Goal: Task Accomplishment & Management: Complete application form

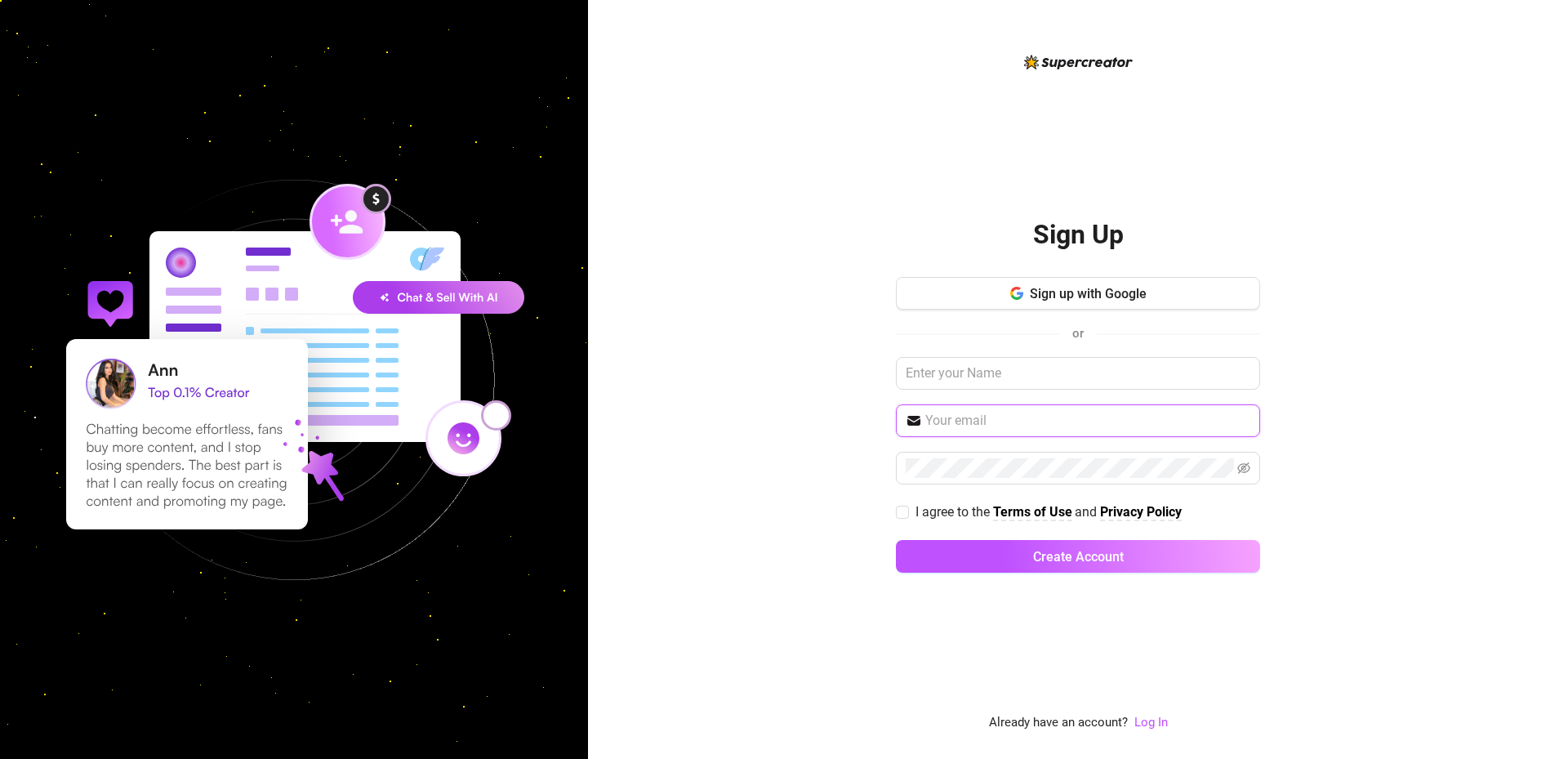
click at [971, 418] on input "text" at bounding box center [1087, 420] width 325 height 20
type input "yanez.jethro@gmail.com"
click at [970, 362] on input "text" at bounding box center [1078, 373] width 364 height 32
type input "Jethro"
click at [971, 457] on span at bounding box center [1078, 468] width 364 height 32
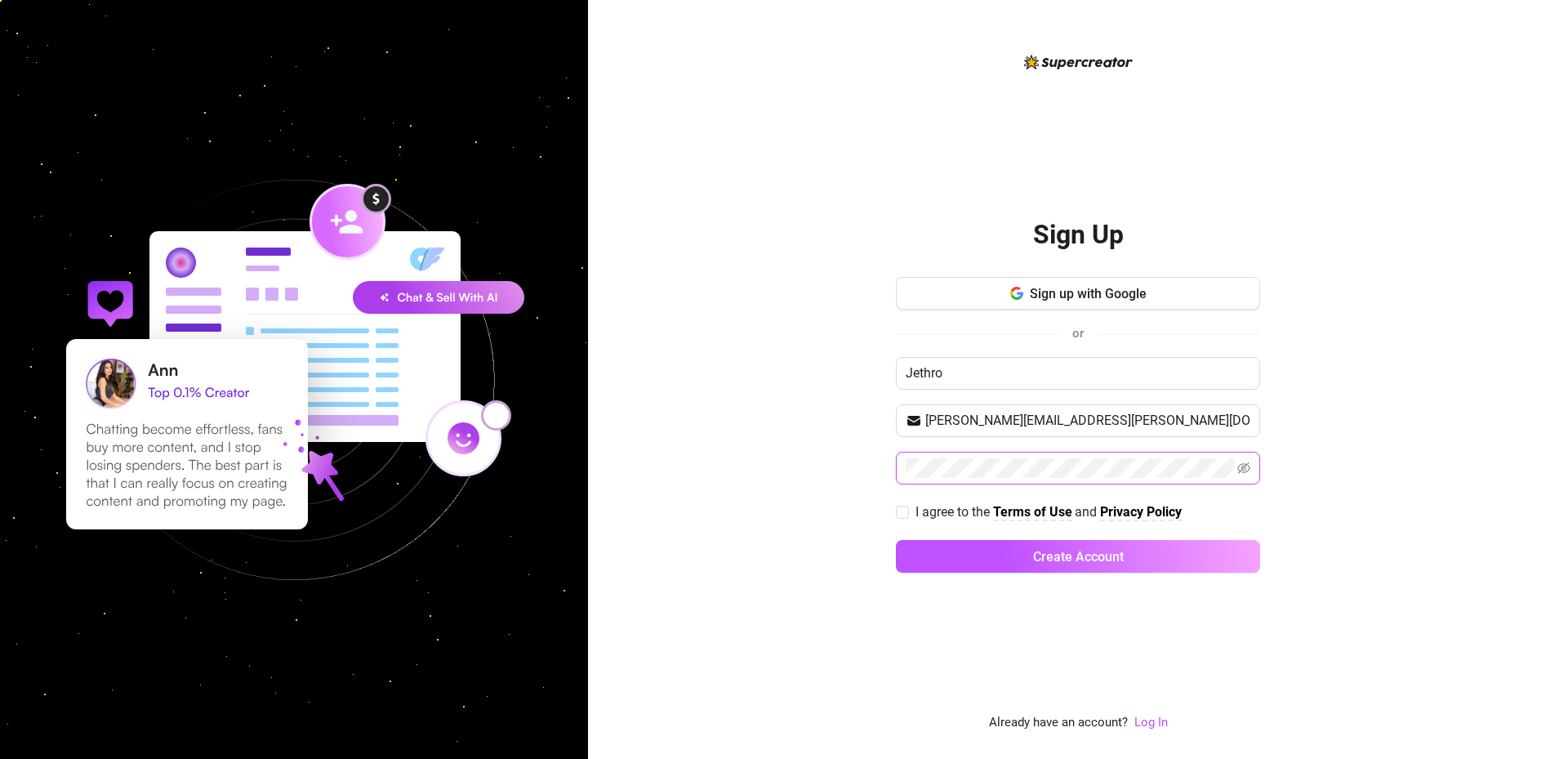
click at [1245, 466] on icon "eye-invisible" at bounding box center [1244, 468] width 13 height 13
click at [933, 512] on span "I agree to the" at bounding box center [954, 511] width 78 height 15
click at [907, 512] on input "I agree to the Terms of Use and Privacy Policy" at bounding box center [901, 511] width 11 height 11
checkbox input "true"
click at [982, 552] on button "Create Account" at bounding box center [1078, 556] width 364 height 32
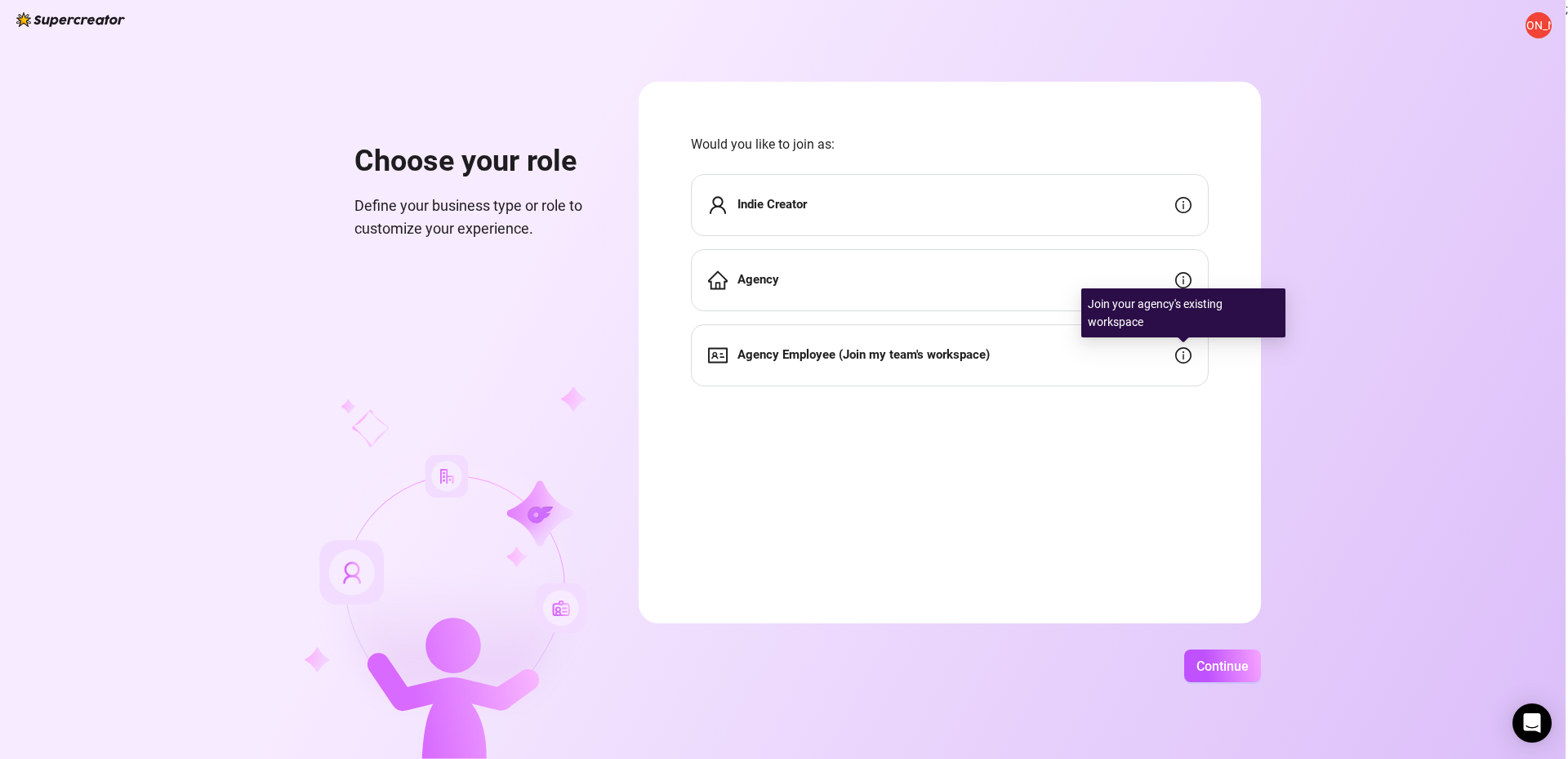
click at [1187, 362] on icon "info-circle" at bounding box center [1183, 355] width 16 height 16
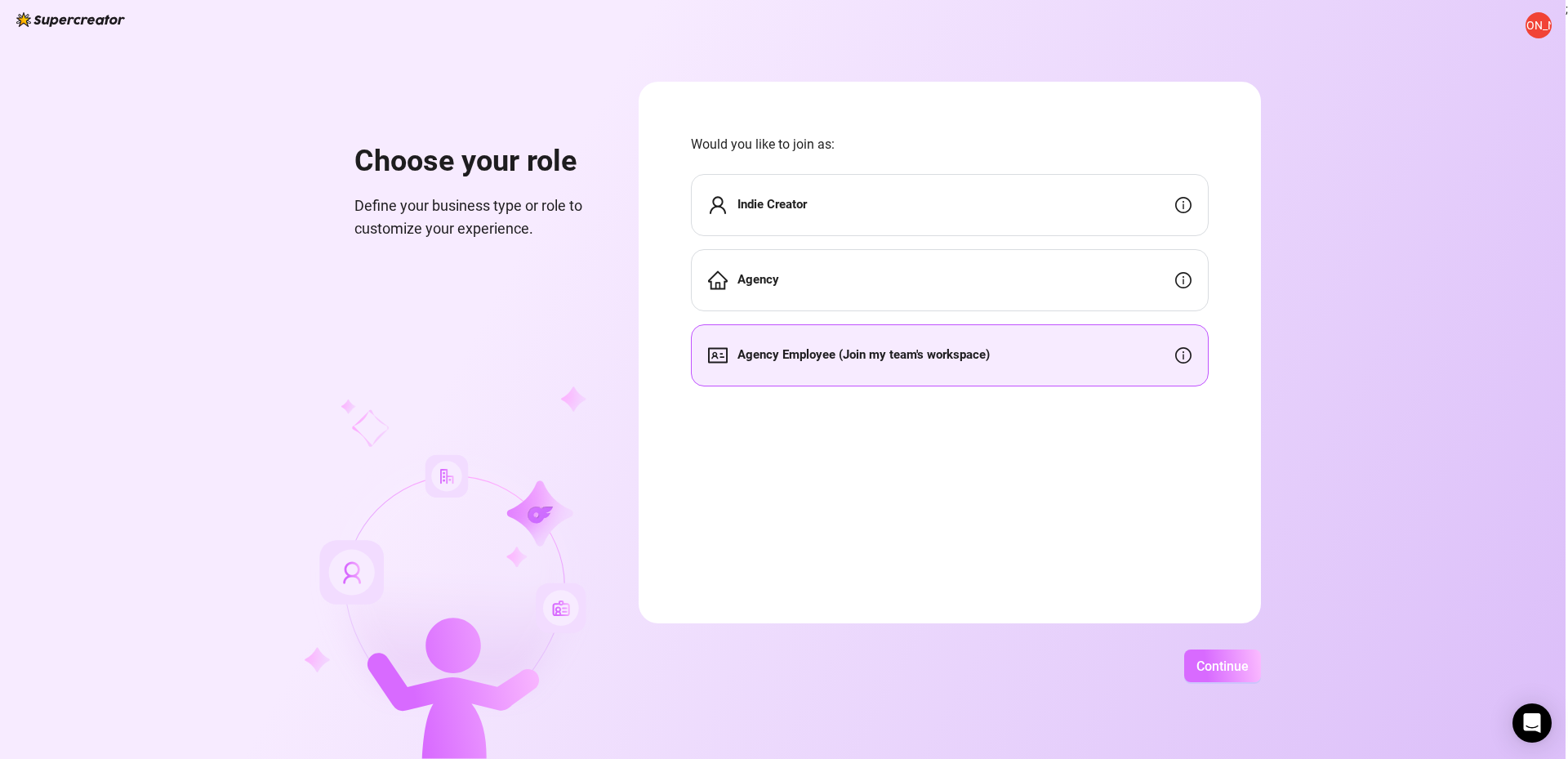
click at [1199, 665] on span "Continue" at bounding box center [1222, 666] width 52 height 15
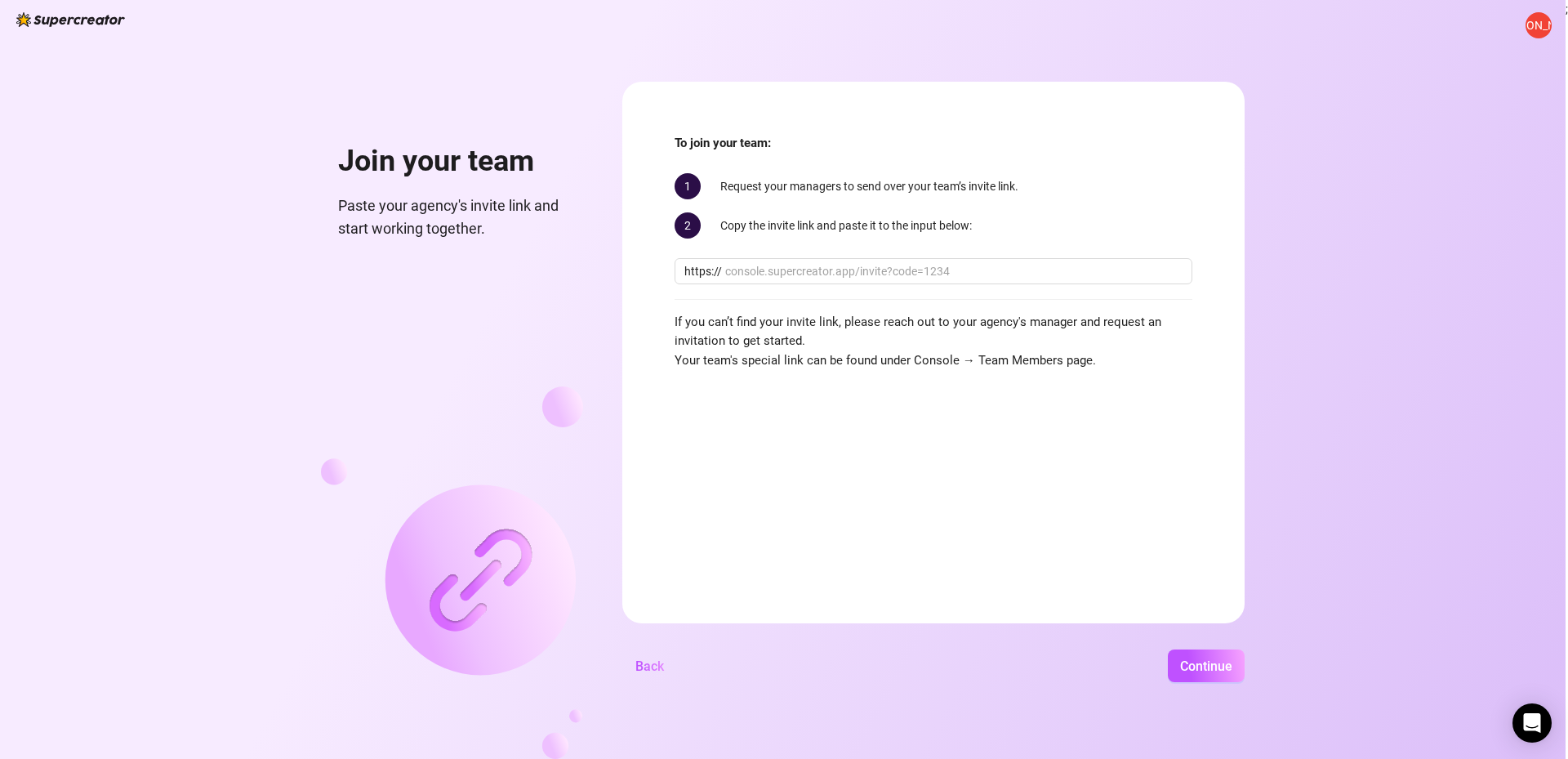
click at [779, 295] on div "To join your team: 1 Request your managers to send over your team’s invite link…" at bounding box center [933, 251] width 518 height 236
click at [783, 278] on input "text" at bounding box center [953, 270] width 457 height 18
paste input "console.supercreator.app/invite?code=jMubWqCr3lU2AnJpevqmEKwNuno1&workspace=Bel…"
type input "console.supercreator.app/invite?code=jMubWqCr3lU2AnJpevqmEKwNuno1&workspace=Bel…"
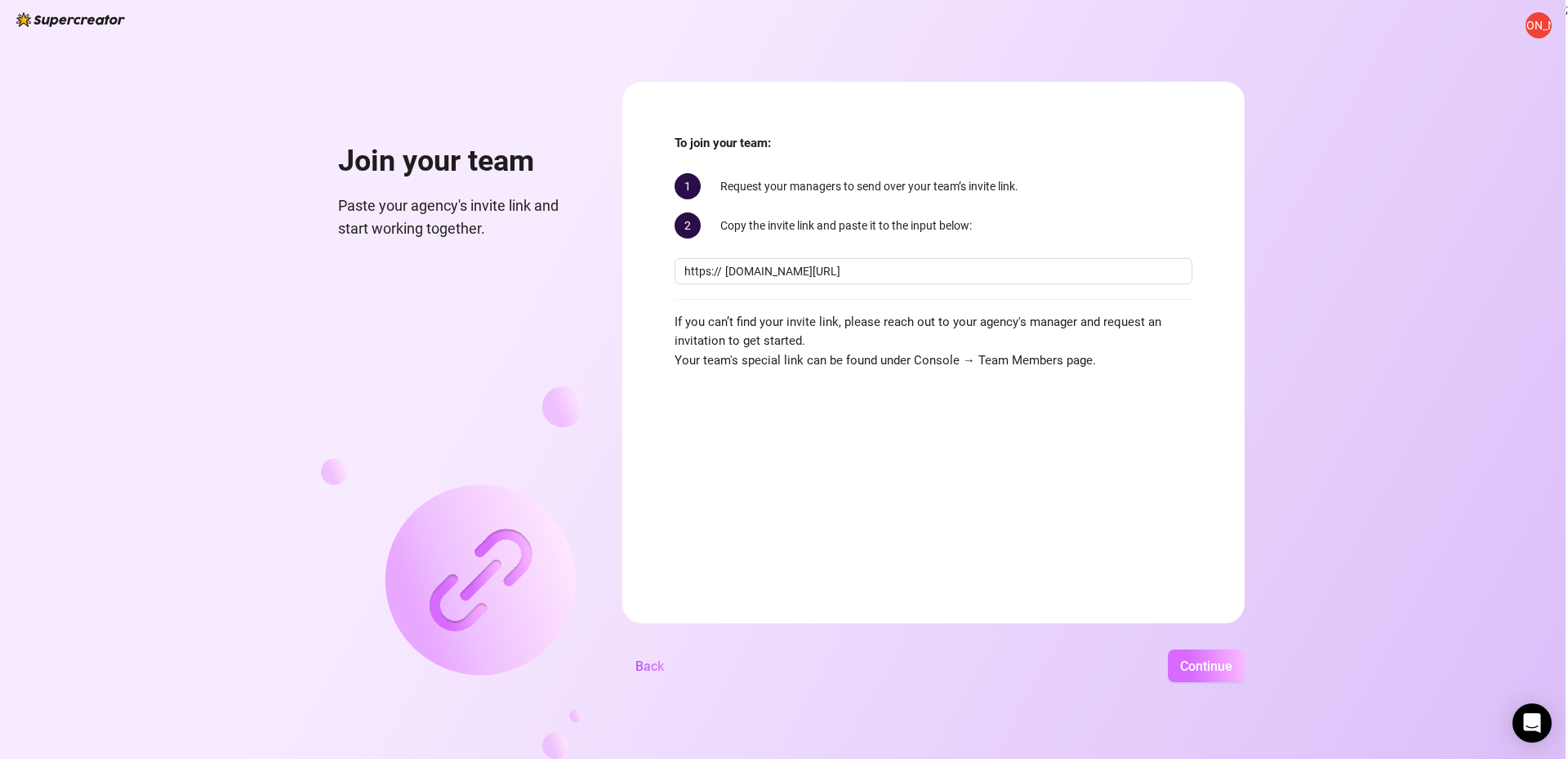
click at [1213, 659] on span "Continue" at bounding box center [1206, 666] width 52 height 15
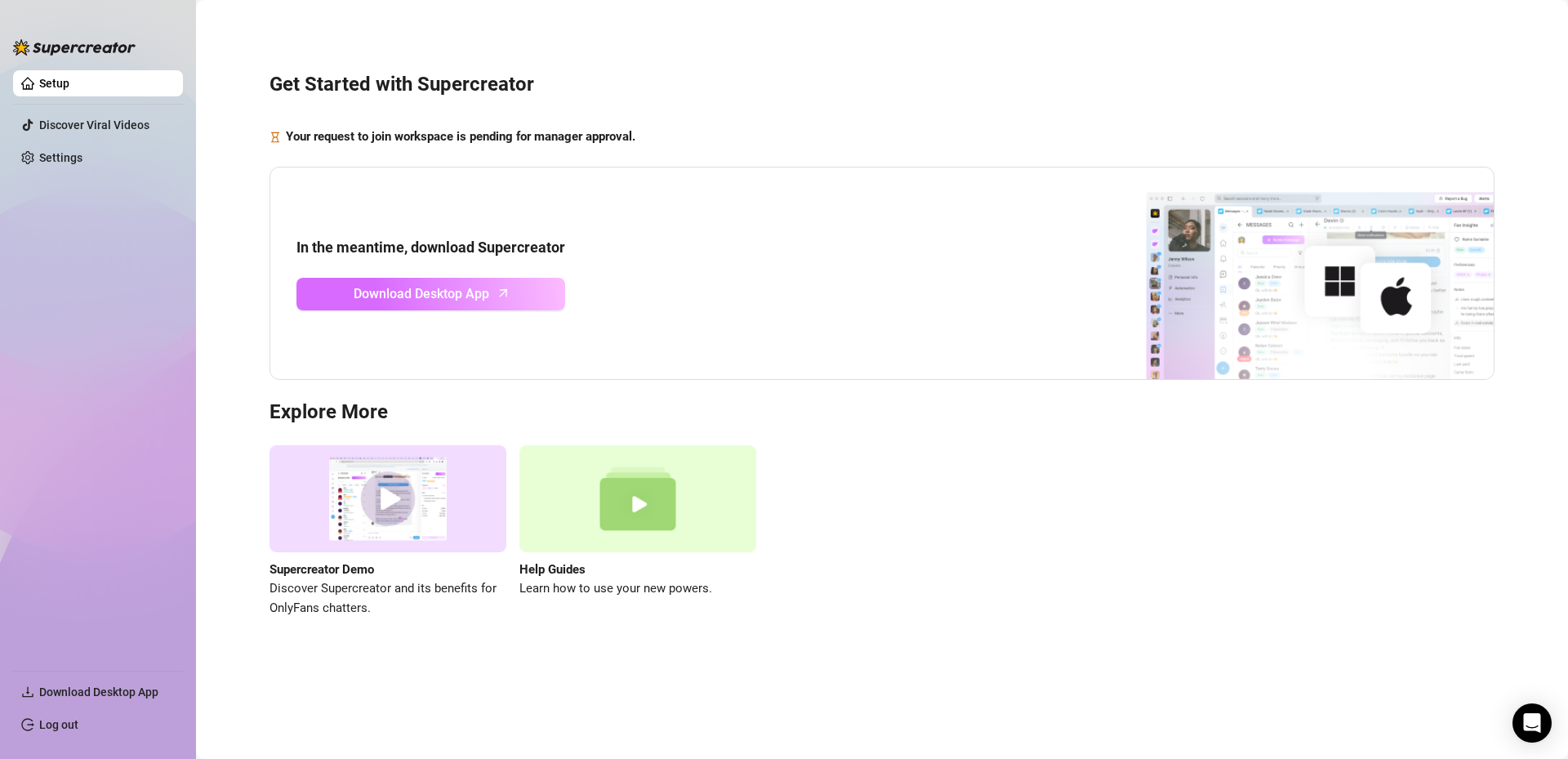
click at [472, 309] on div "In the meantime, download Supercreator Download Desktop App" at bounding box center [881, 273] width 1225 height 213
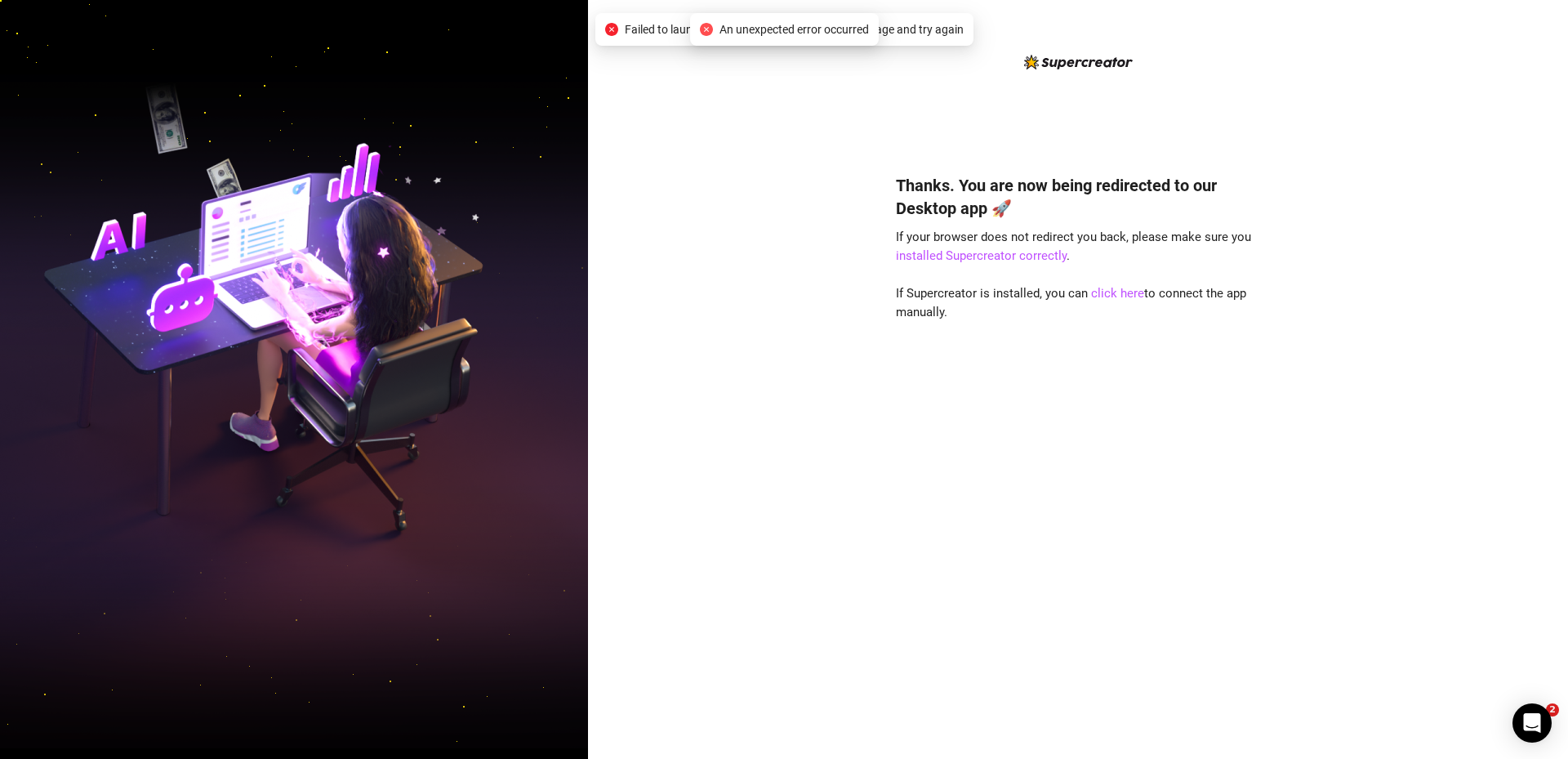
click at [712, 150] on div "Thanks. You are now being redirected to our Desktop app 🚀 If your browser does …" at bounding box center [1078, 380] width 980 height 759
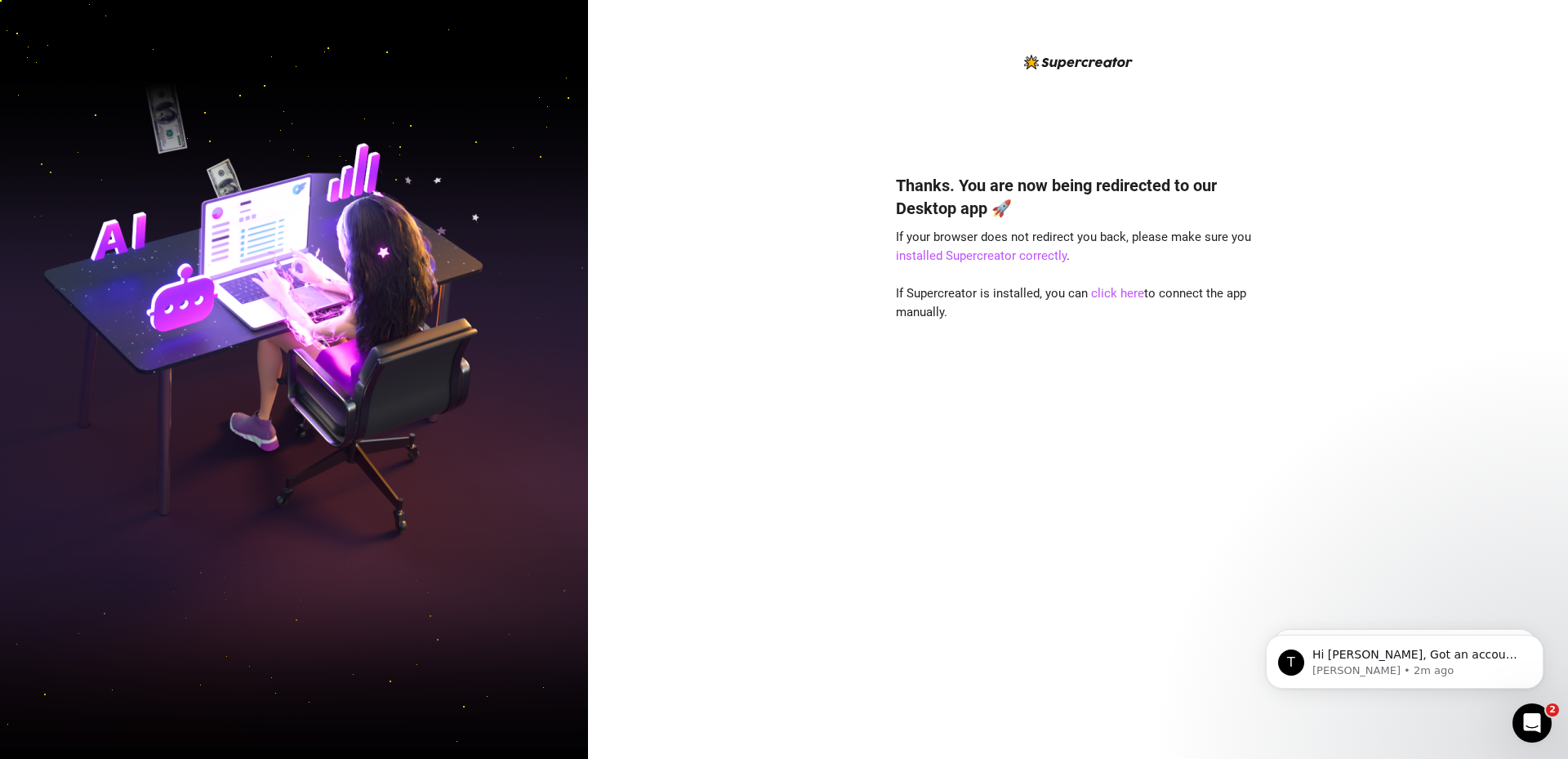
click at [870, 416] on div "Thanks. You are now being redirected to our Desktop app 🚀 If your browser does …" at bounding box center [1078, 380] width 980 height 759
click at [1107, 299] on link "click here" at bounding box center [1117, 292] width 53 height 14
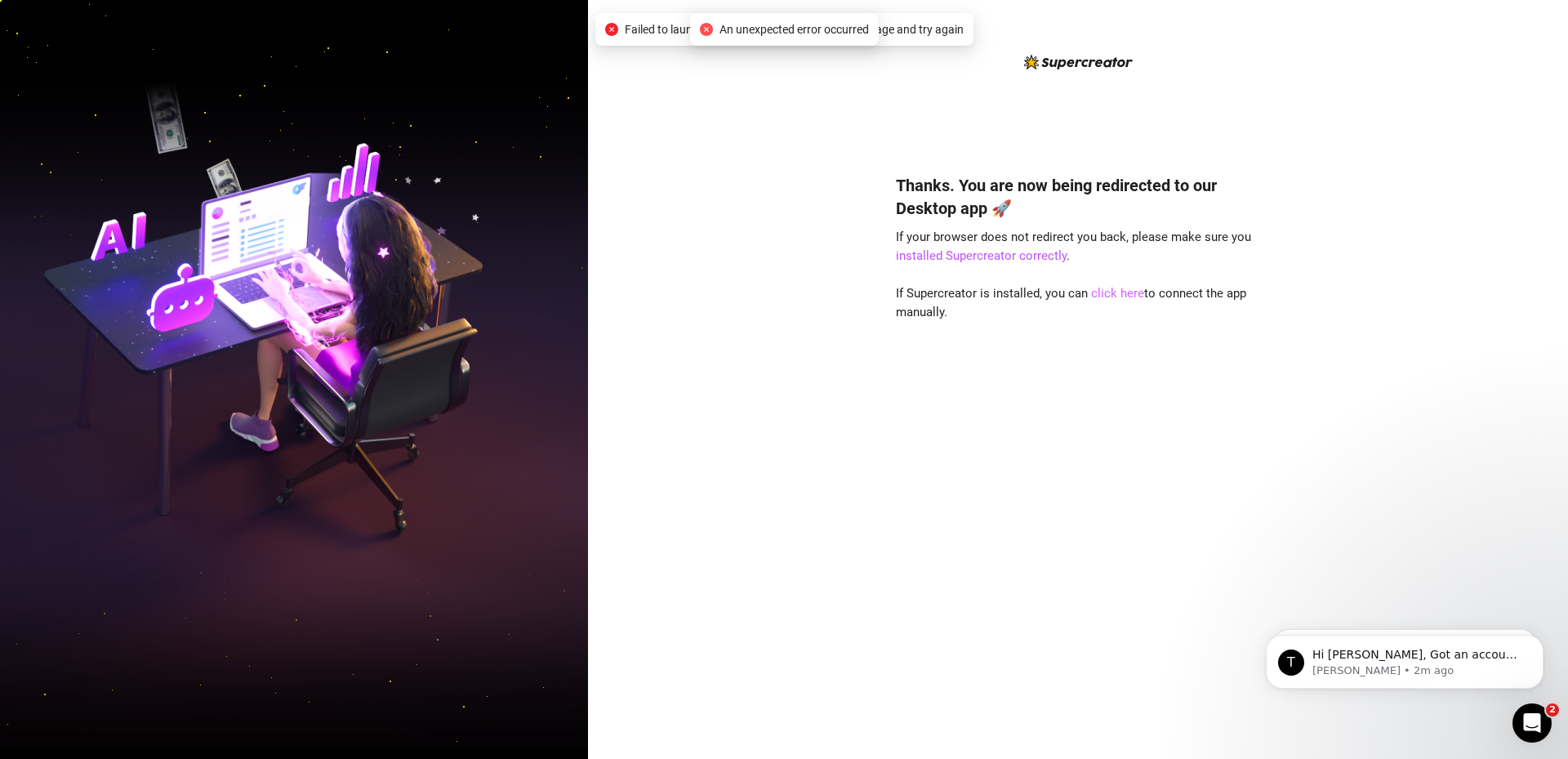
click at [1109, 288] on link "click here" at bounding box center [1117, 292] width 53 height 14
click at [1536, 706] on div "Open Intercom Messenger" at bounding box center [1529, 720] width 54 height 54
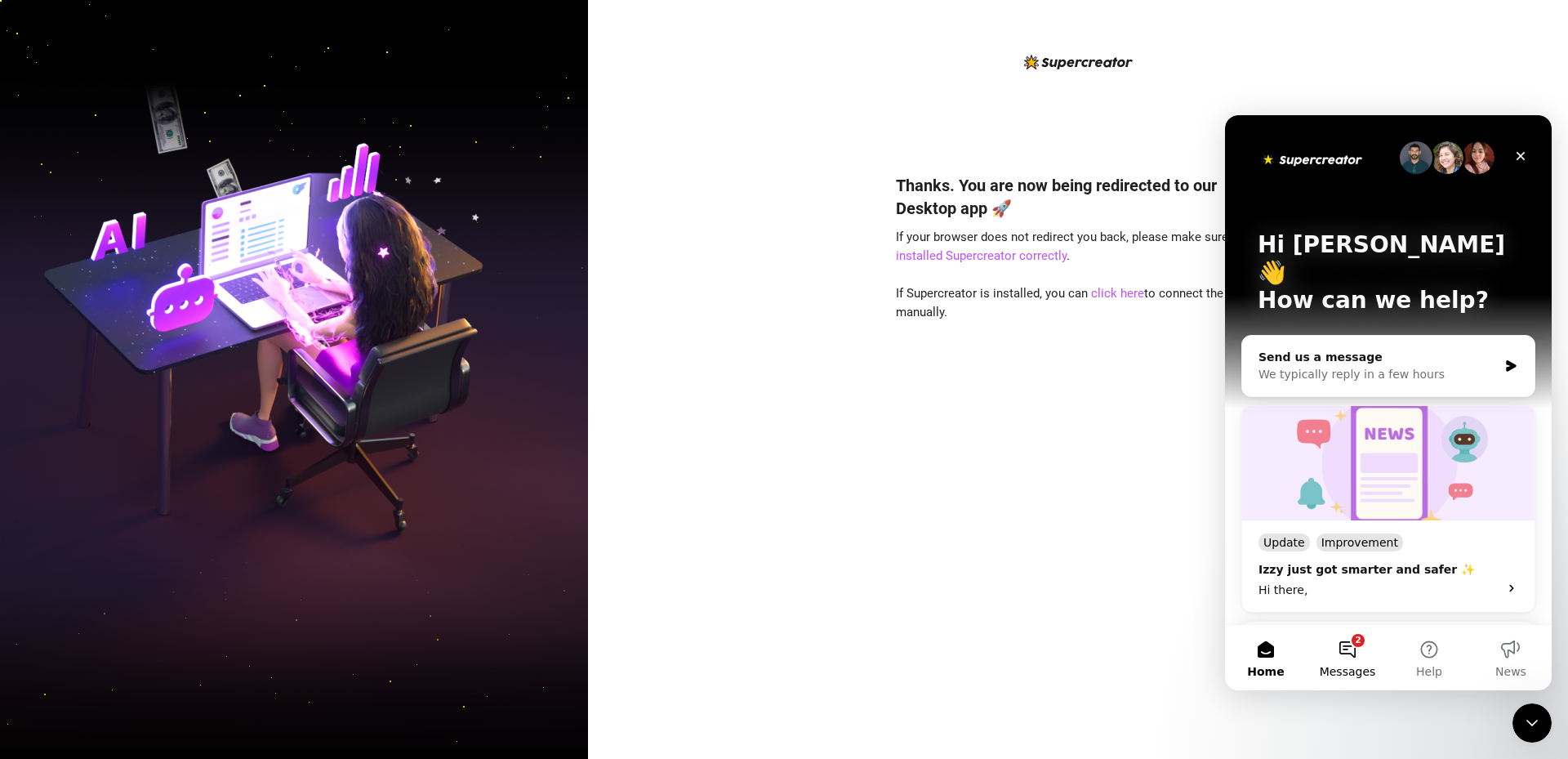
click at [1356, 652] on button "2 Messages" at bounding box center [1347, 657] width 82 height 65
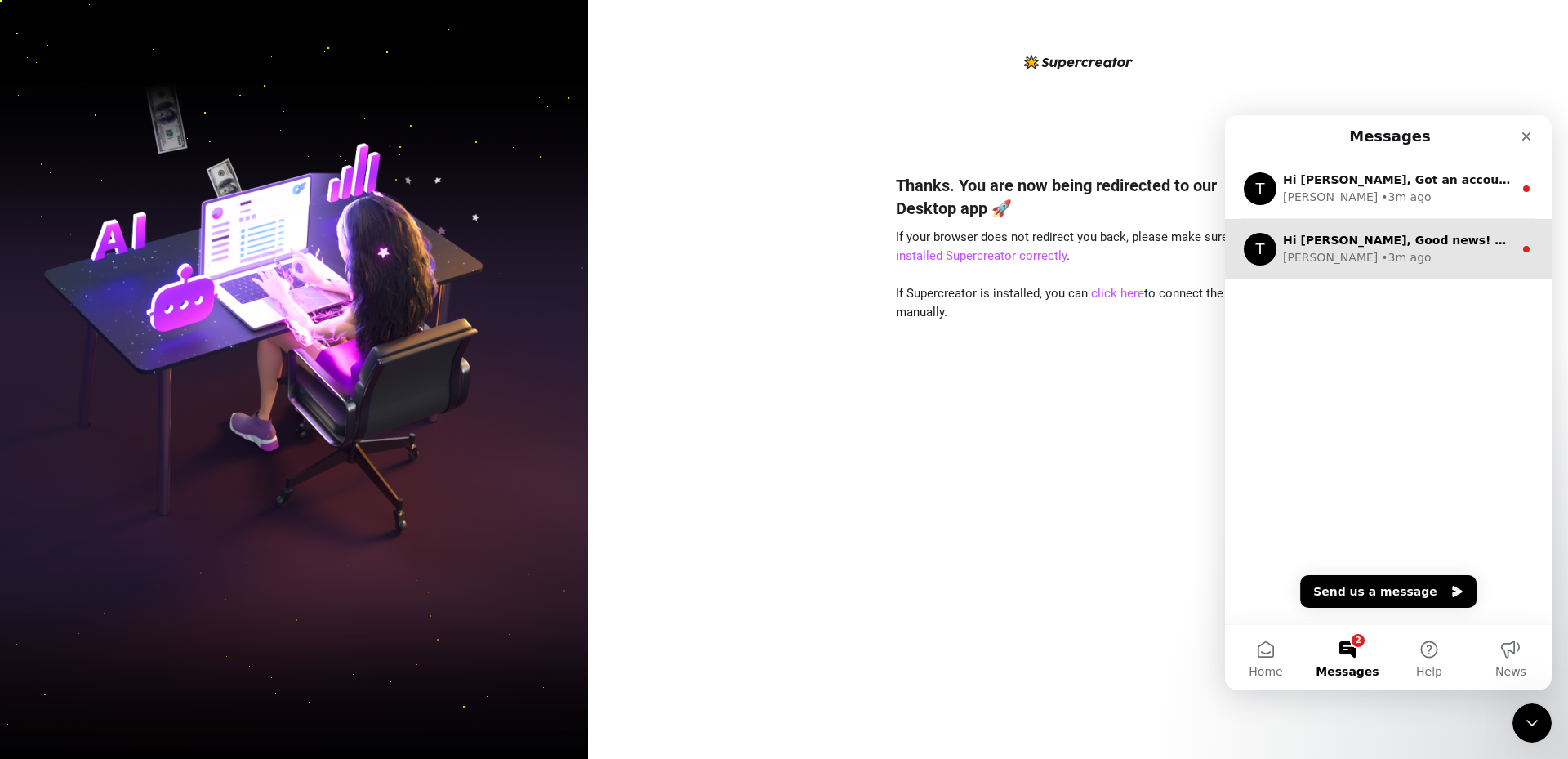
click at [1318, 269] on div "T Hi Jethro, Good news! We’ve just launched our Referral Program 🚀 Invite your …" at bounding box center [1388, 250] width 326 height 61
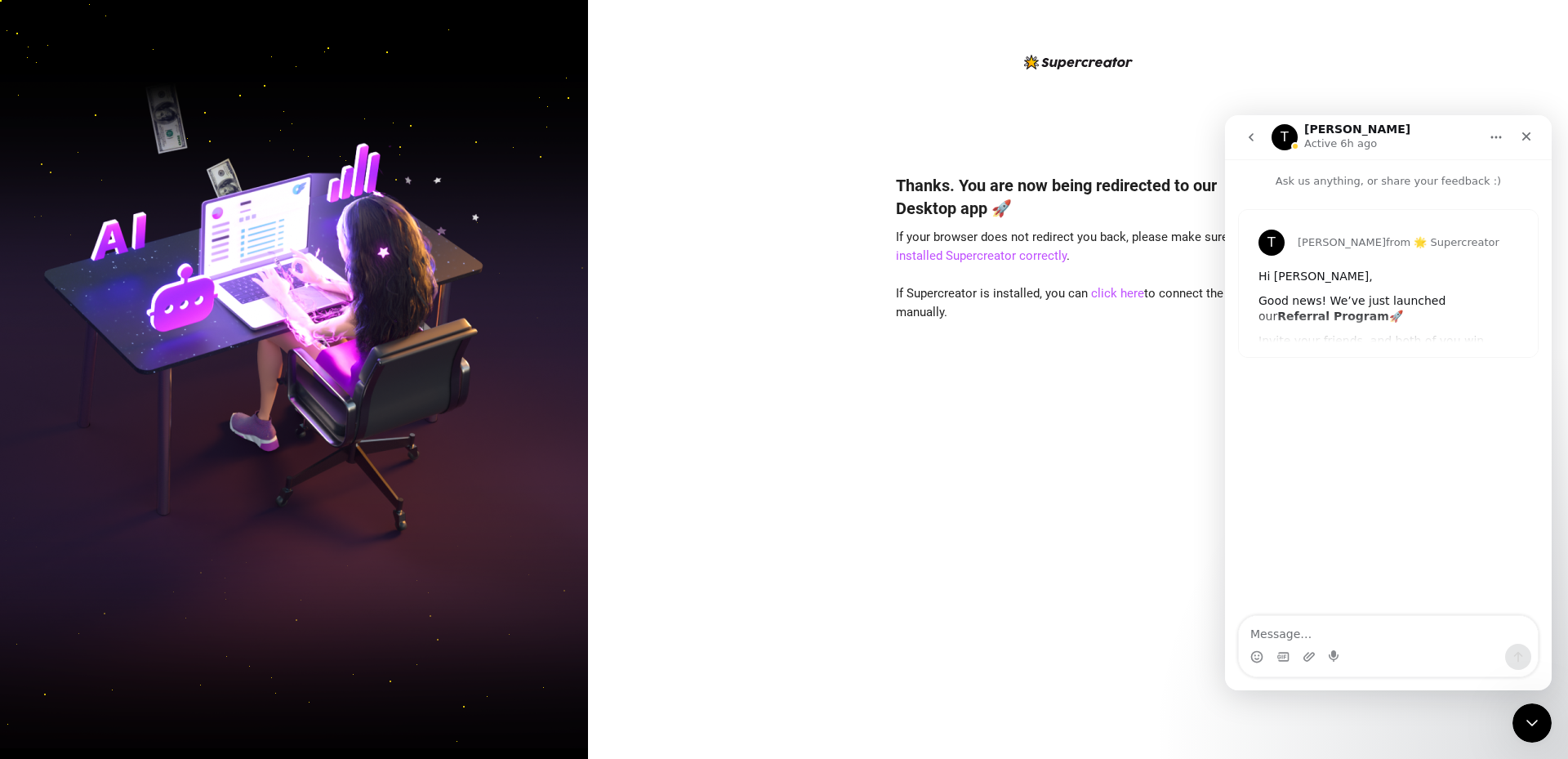
click at [1252, 147] on button "go back" at bounding box center [1250, 137] width 31 height 31
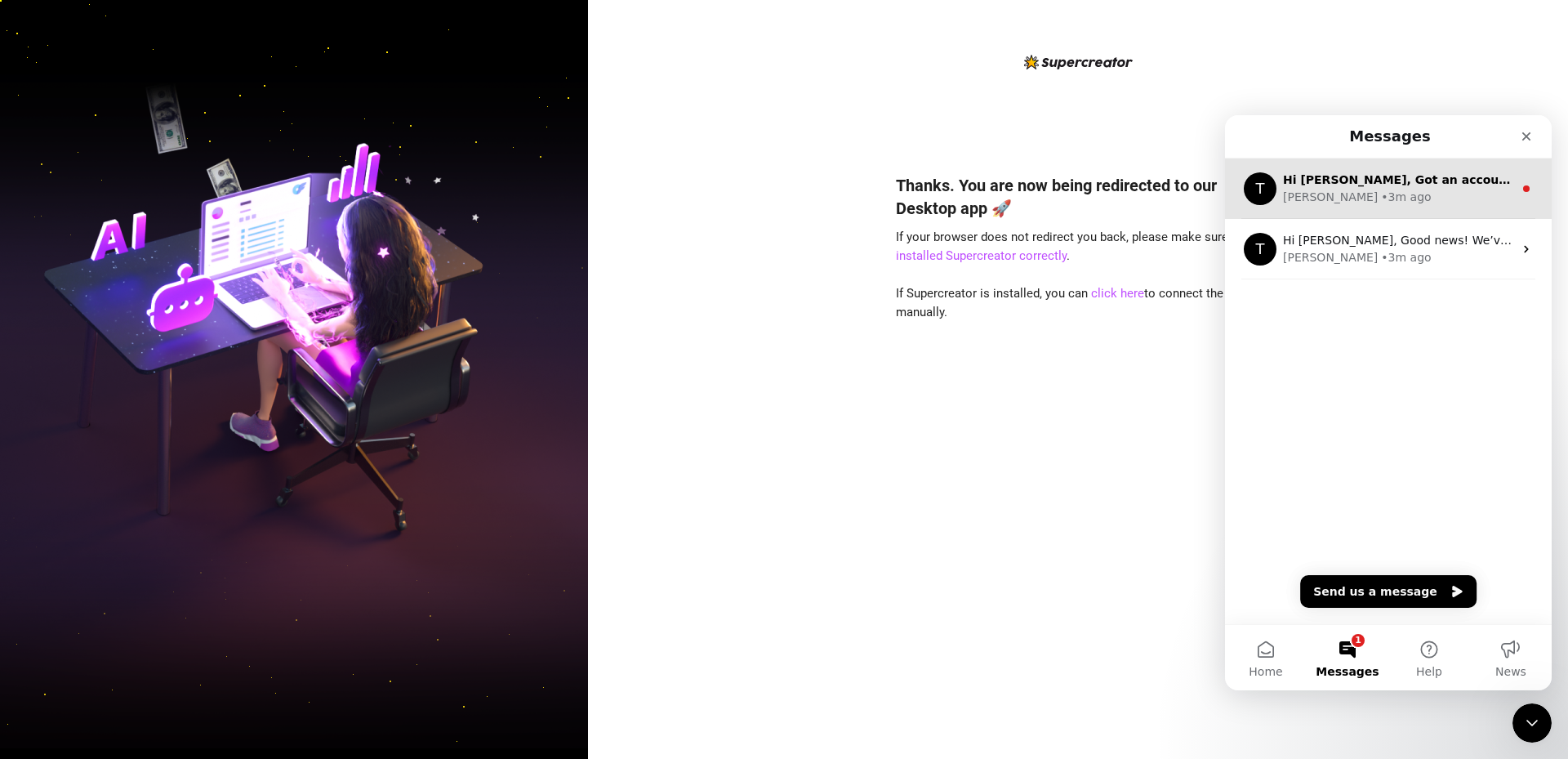
click at [1380, 194] on div "• 3m ago" at bounding box center [1405, 197] width 50 height 17
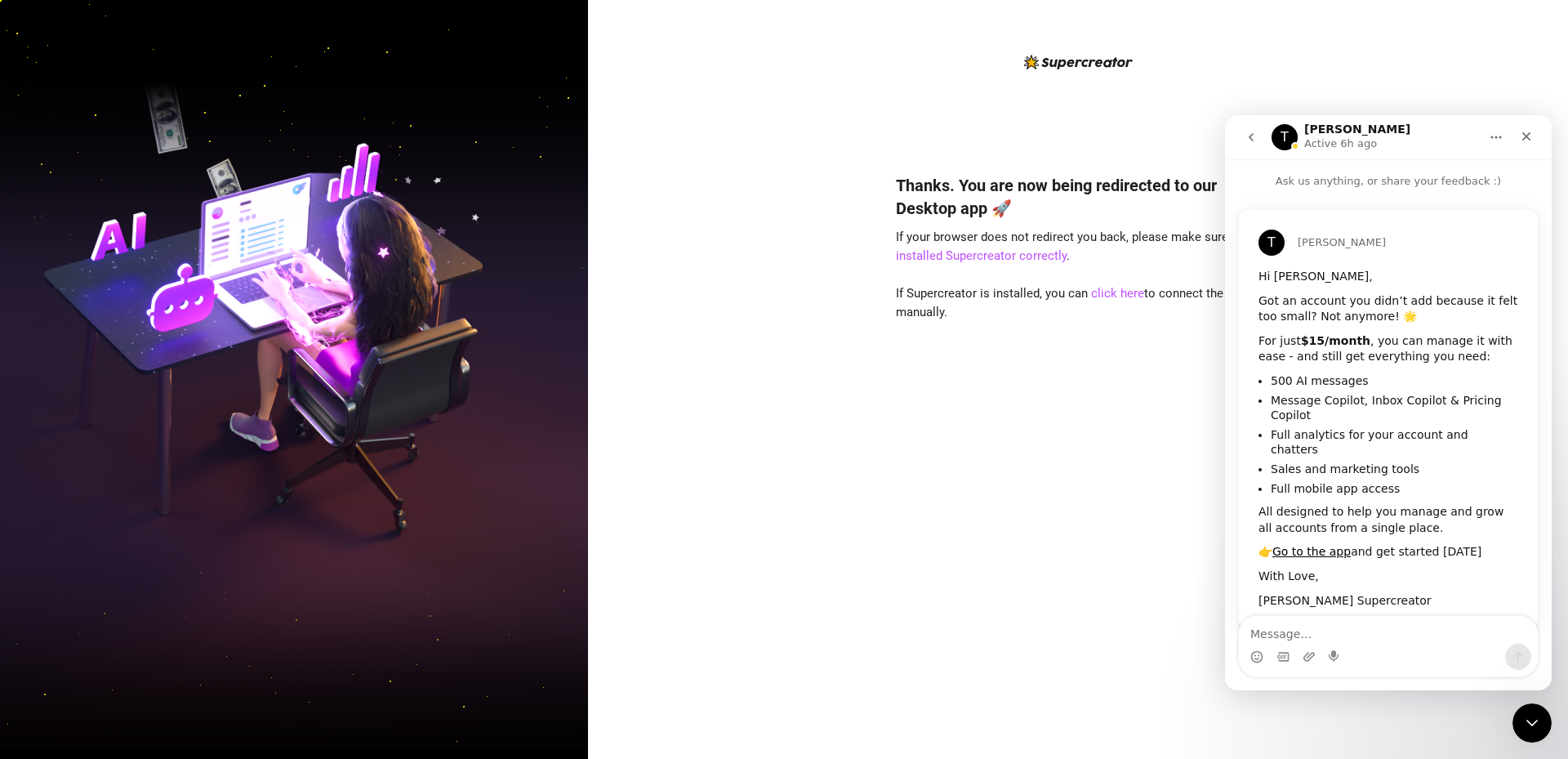
scroll to position [16, 0]
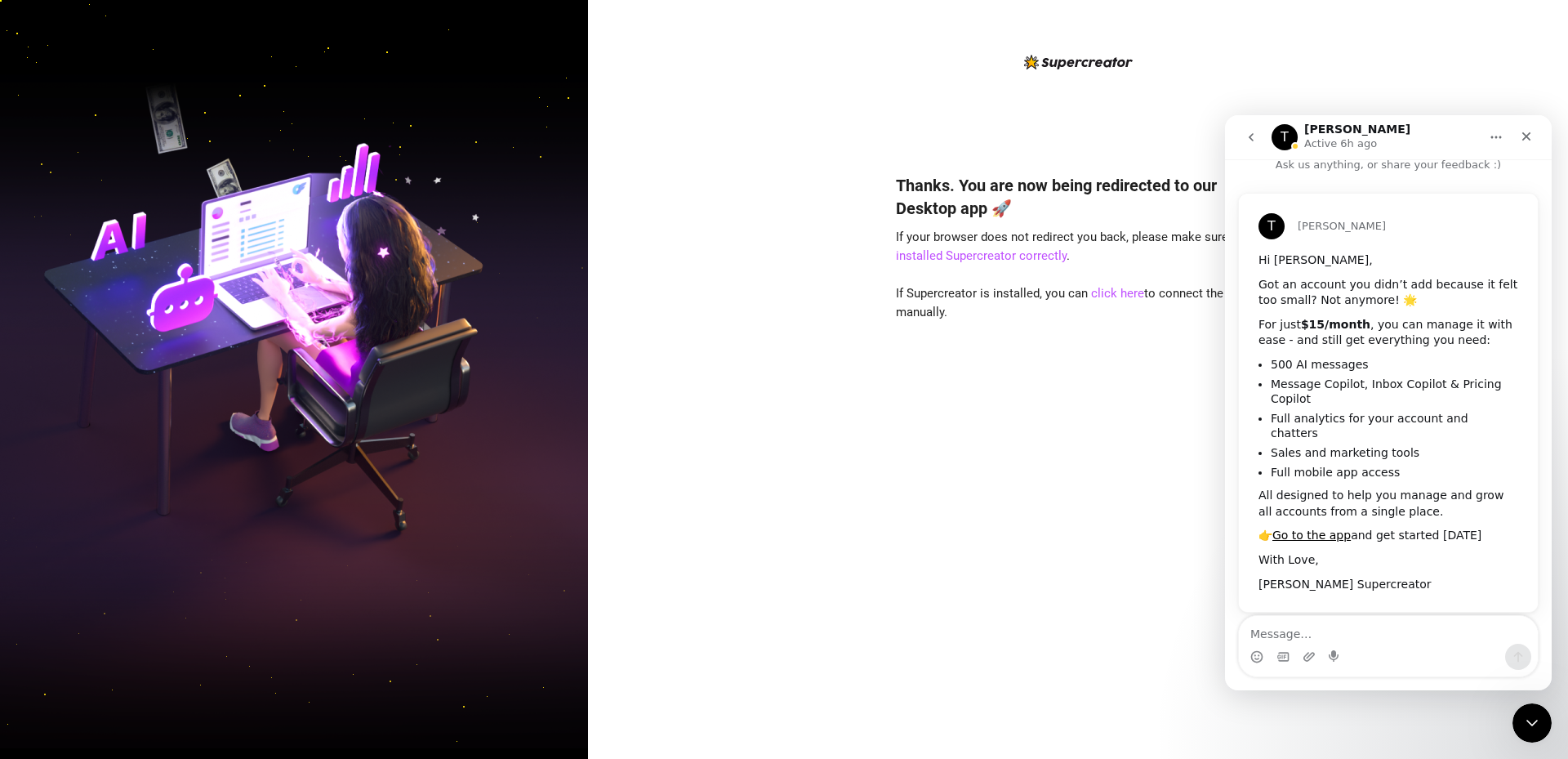
click at [891, 583] on div "Thanks. You are now being redirected to our Desktop app 🚀 If your browser does …" at bounding box center [1078, 380] width 980 height 759
click at [957, 710] on div "Thanks. You are now being redirected to our Desktop app 🚀 If your browser does …" at bounding box center [1078, 442] width 364 height 581
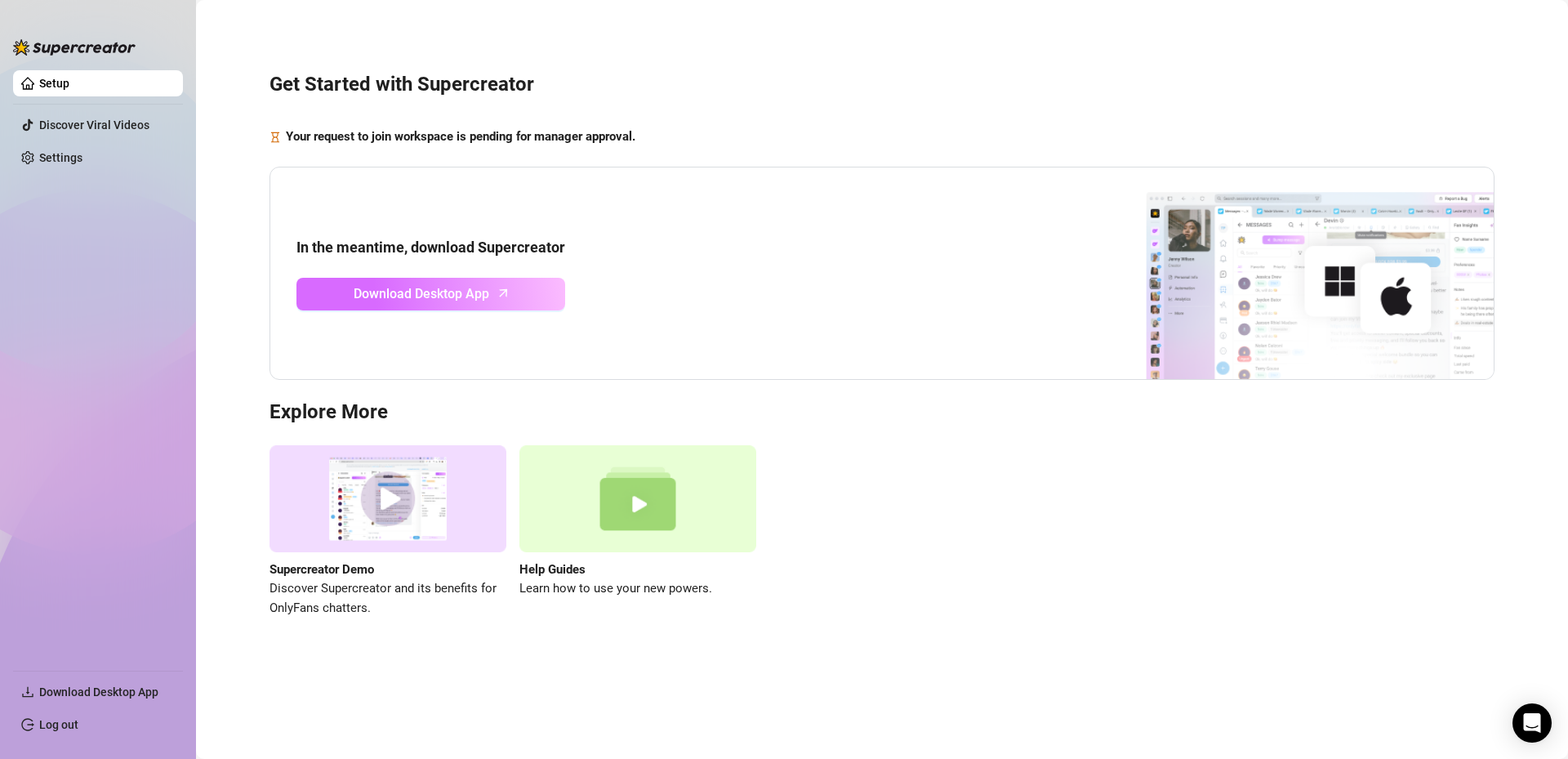
click at [409, 285] on span "Download Desktop App" at bounding box center [421, 294] width 136 height 21
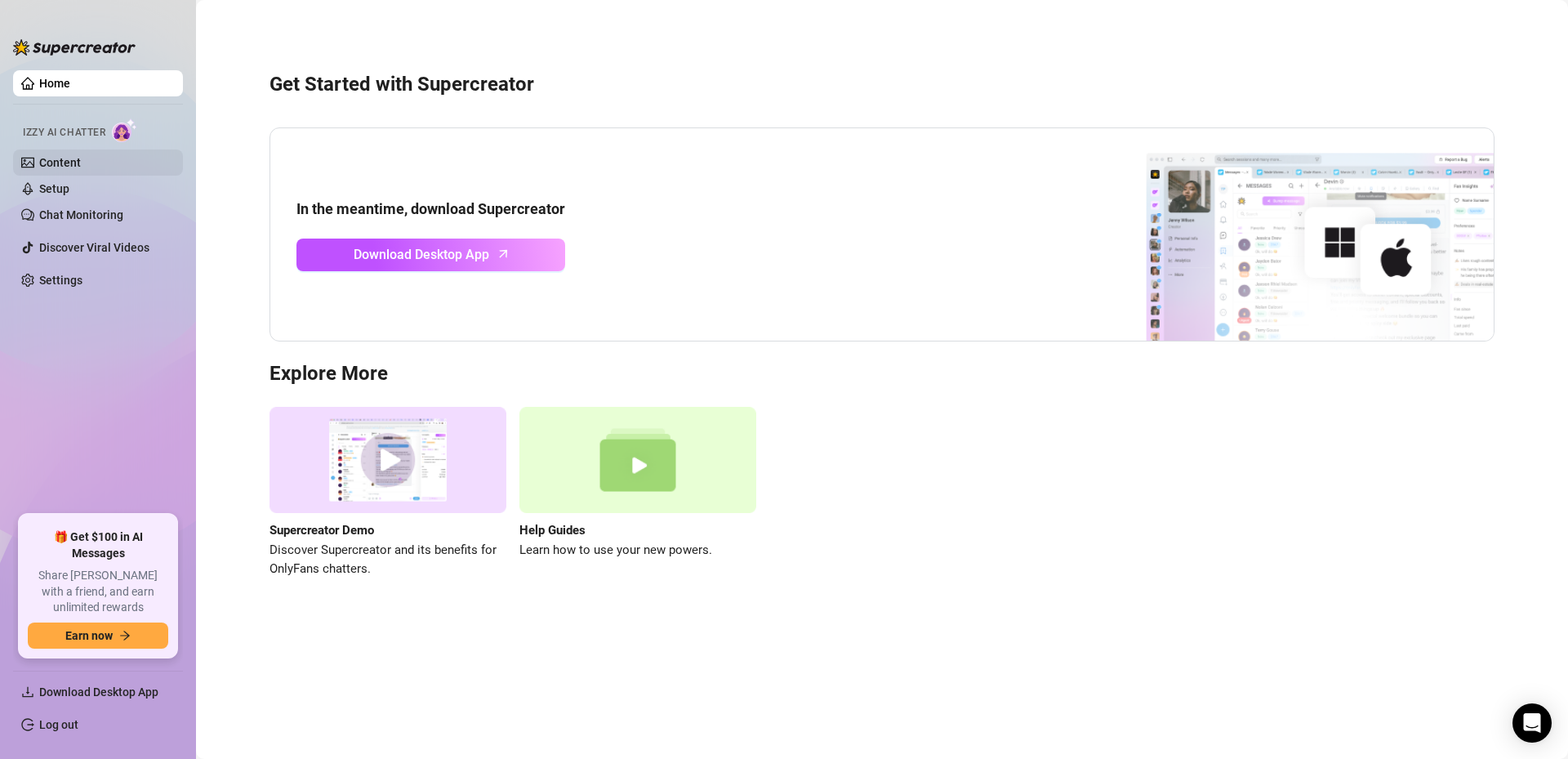
click at [56, 169] on link "Content" at bounding box center [60, 162] width 42 height 13
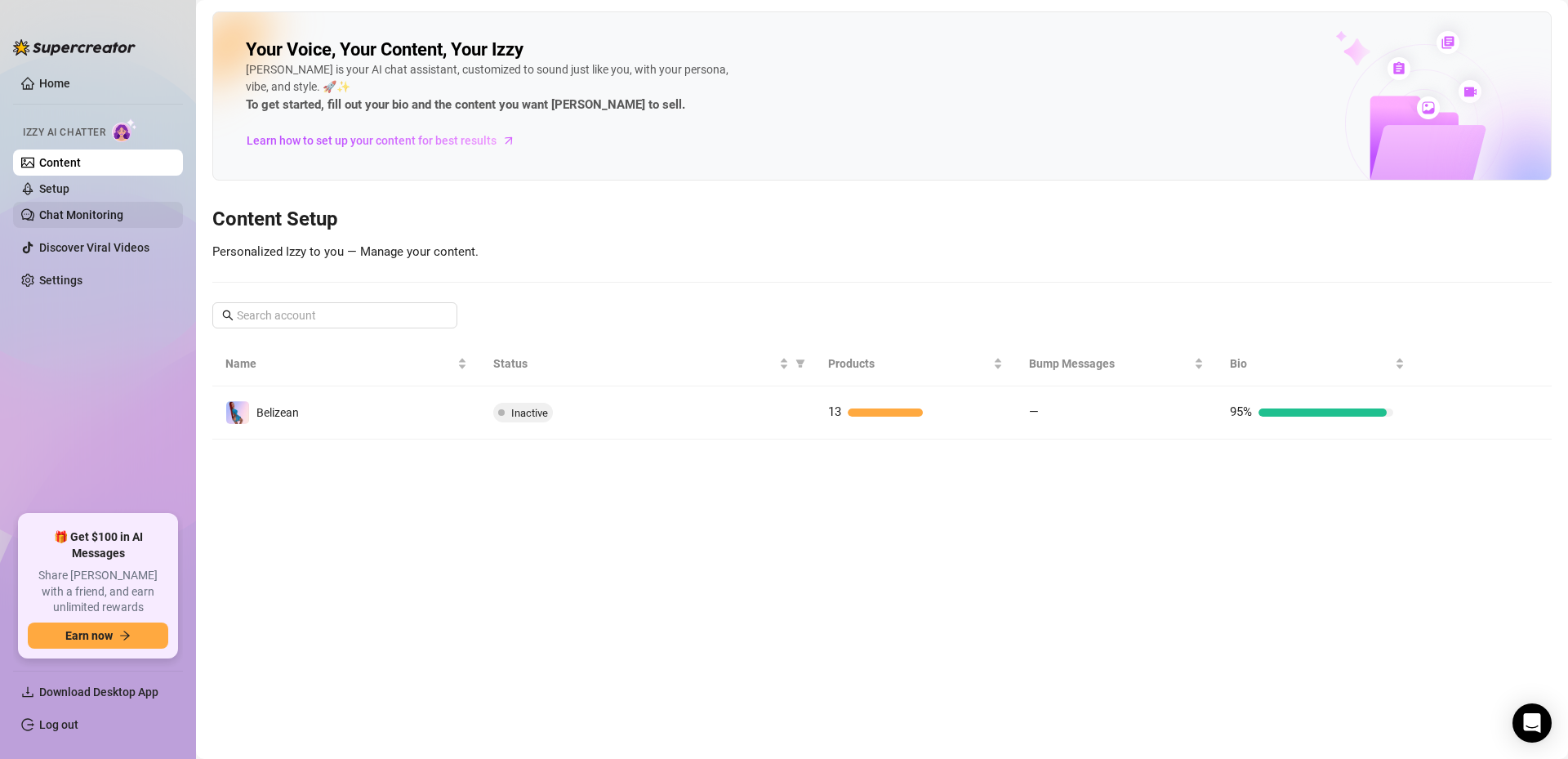
click at [83, 221] on link "Chat Monitoring" at bounding box center [81, 214] width 84 height 13
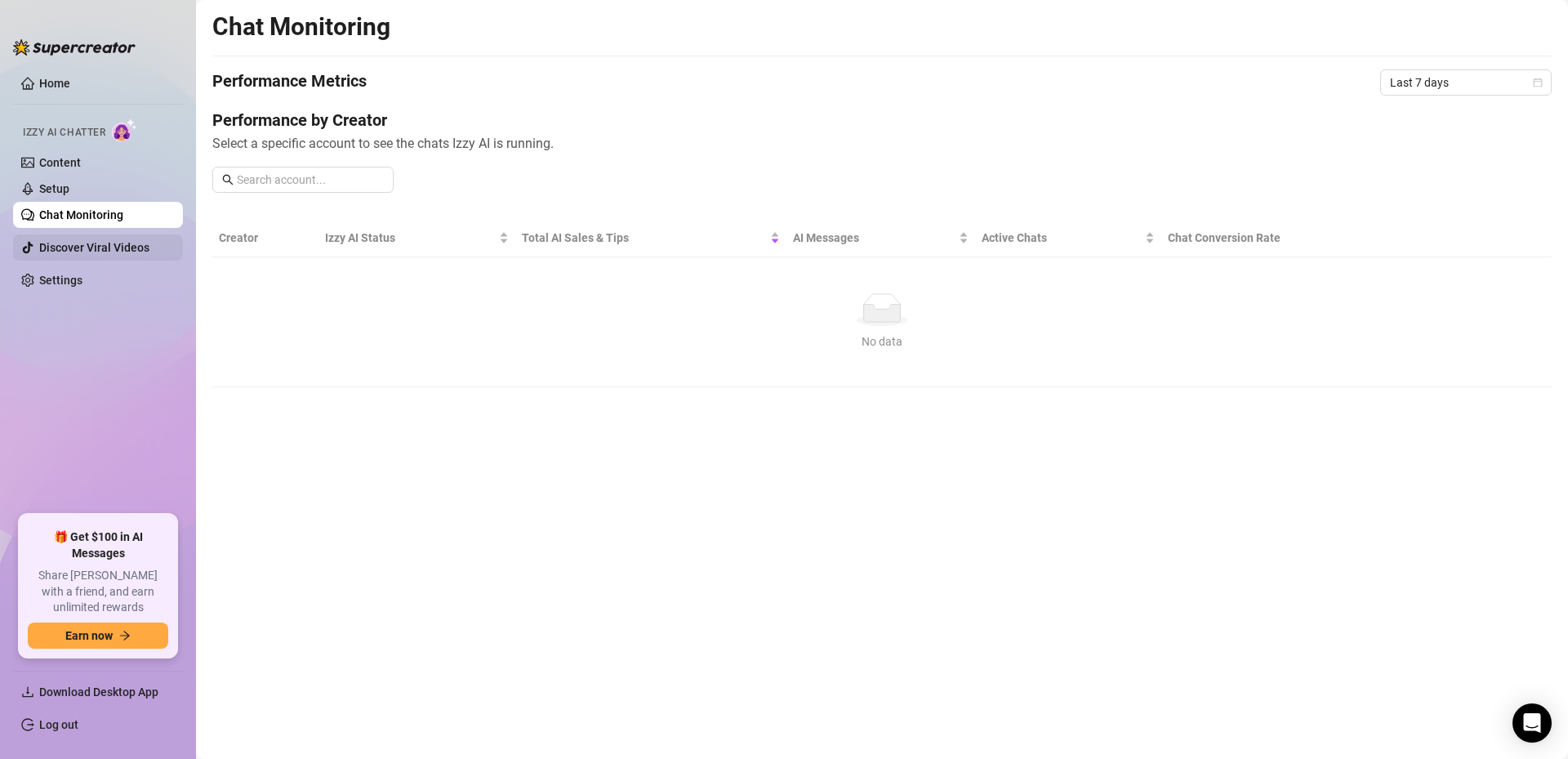
click at [83, 244] on link "Discover Viral Videos" at bounding box center [94, 248] width 110 height 13
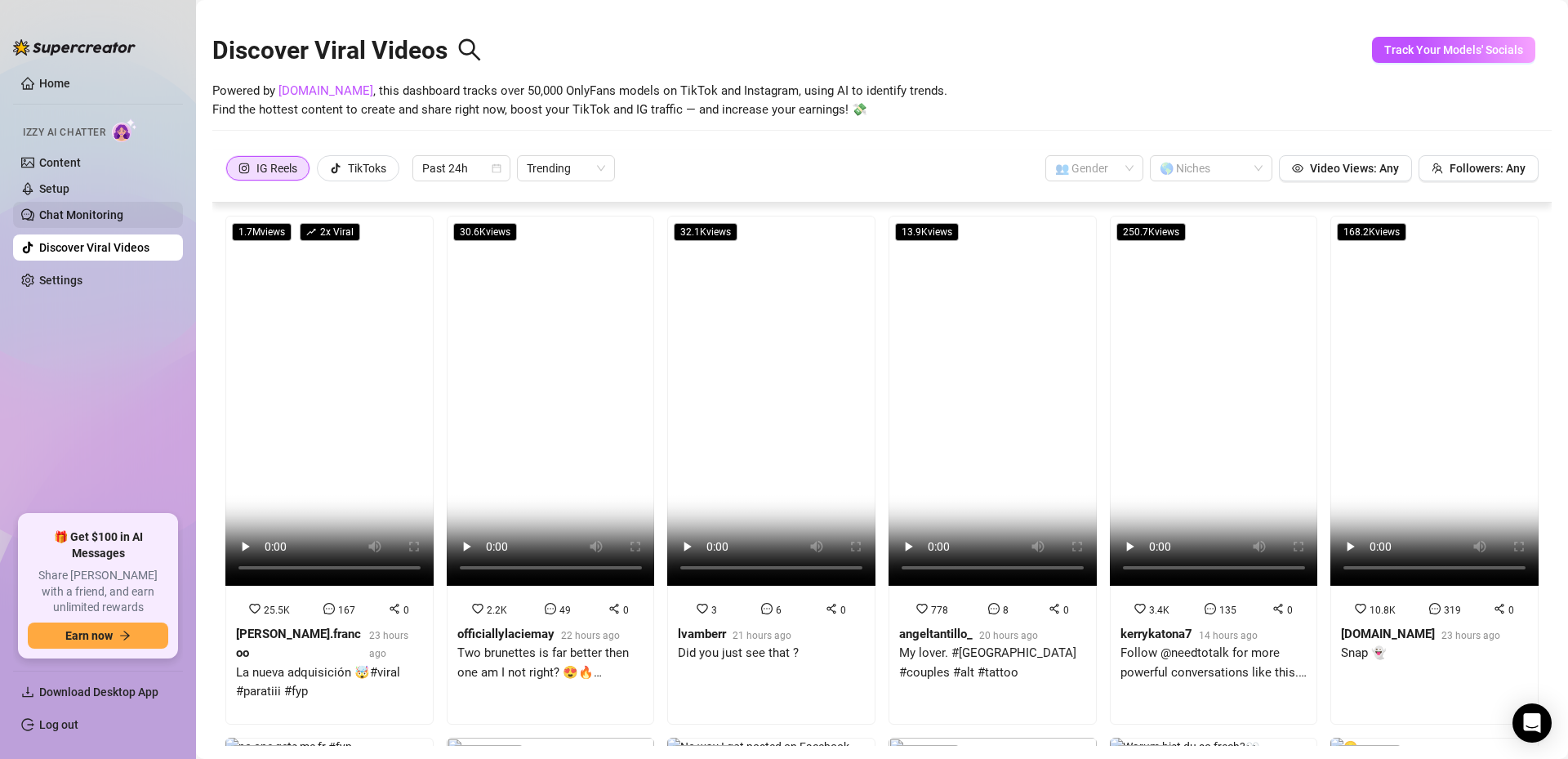
click at [65, 208] on link "Chat Monitoring" at bounding box center [81, 214] width 84 height 13
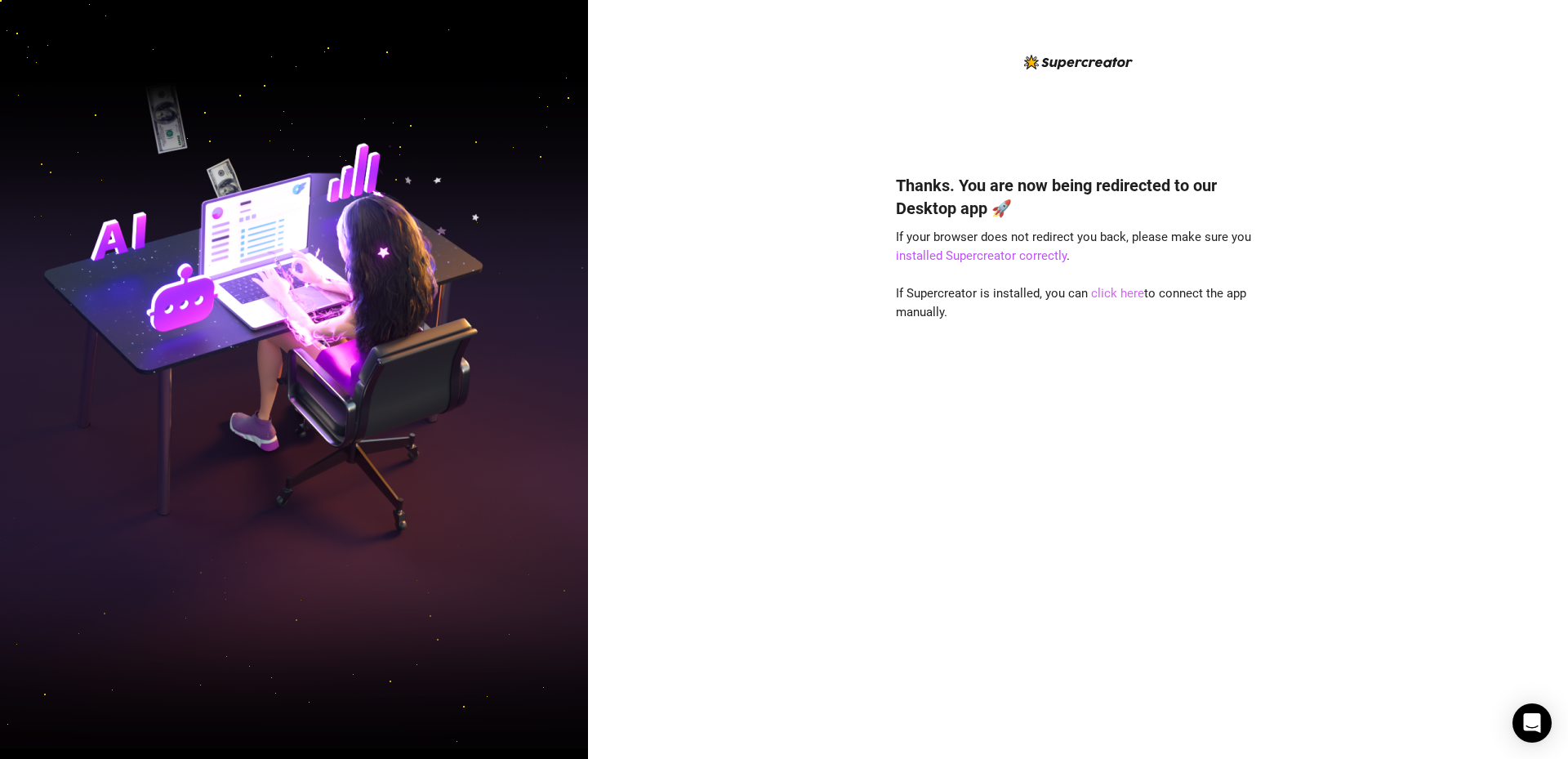
click at [1106, 298] on link "click here" at bounding box center [1117, 292] width 53 height 14
click at [1100, 290] on link "click here" at bounding box center [1117, 292] width 53 height 14
drag, startPoint x: 836, startPoint y: 293, endPoint x: 841, endPoint y: 508, distance: 215.1
click at [836, 295] on div "Thanks. You are now being redirected to our Desktop app 🚀 If your browser does …" at bounding box center [1078, 380] width 980 height 759
